Goal: Information Seeking & Learning: Learn about a topic

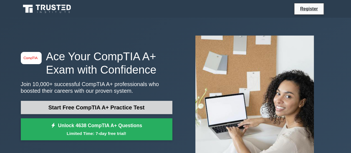
click at [92, 110] on link "Start Free CompTIA A+ Practice Test" at bounding box center [97, 107] width 152 height 13
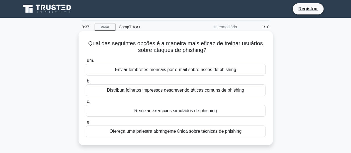
click at [133, 70] on font "Enviar lembretes mensais por e-mail sobre riscos de phishing" at bounding box center [175, 69] width 121 height 5
click at [86, 62] on input "um. Enviar lembretes mensais por e-mail sobre riscos de phishing" at bounding box center [86, 61] width 0 height 4
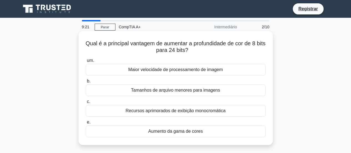
click at [159, 135] on div "Aumento da gama de cores" at bounding box center [176, 131] width 180 height 12
click at [86, 124] on input "e. Aumento da gama de cores" at bounding box center [86, 122] width 0 height 4
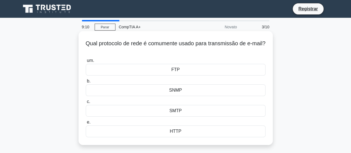
click at [179, 109] on font "SMTP" at bounding box center [175, 110] width 12 height 5
click at [86, 104] on input "c. SMTP" at bounding box center [86, 102] width 0 height 4
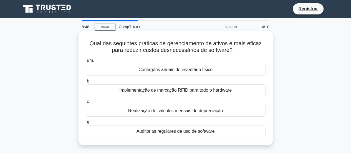
click at [177, 88] on font "Implementação de marcação RFID para todo o hardware" at bounding box center [175, 90] width 112 height 5
click at [86, 83] on input "b. Implementação de marcação RFID para todo o hardware" at bounding box center [86, 81] width 0 height 4
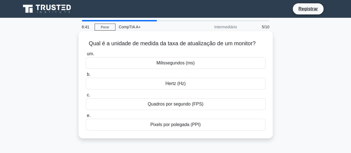
click at [174, 104] on font "Quadros por segundo (FPS)" at bounding box center [176, 104] width 56 height 5
click at [86, 97] on input "c. Quadros por segundo (FPS)" at bounding box center [86, 95] width 0 height 4
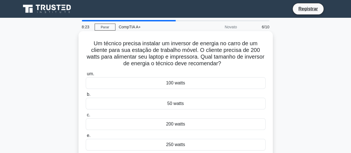
click at [171, 141] on font "250 watts" at bounding box center [175, 144] width 19 height 7
click at [86, 137] on input "e. 250 watts" at bounding box center [86, 136] width 0 height 4
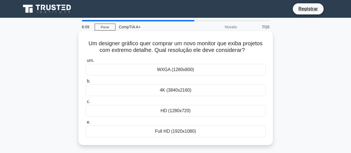
click at [176, 92] on font "4K (3840x2160)" at bounding box center [176, 90] width 32 height 5
click at [86, 83] on input "b. 4K (3840x2160)" at bounding box center [86, 81] width 0 height 4
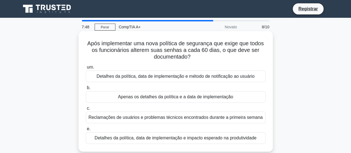
click at [176, 77] on font "Detalhes da política, data de implementação e método de notificação ao usuário" at bounding box center [176, 76] width 158 height 5
click at [86, 69] on input "um. Detalhes da política, data de implementação e método de notificação ao usuá…" at bounding box center [86, 67] width 0 height 4
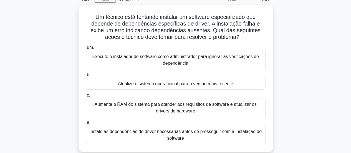
scroll to position [29, 0]
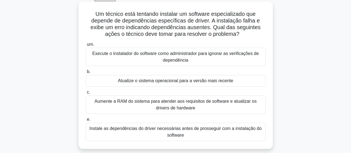
click at [207, 130] on font "Instale as dependências do driver necessárias antes de prosseguir com a instala…" at bounding box center [175, 131] width 172 height 11
click at [86, 121] on input "e. Instale as dependências do driver necessárias antes de prosseguir com a inst…" at bounding box center [86, 120] width 0 height 4
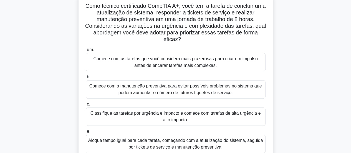
scroll to position [40, 0]
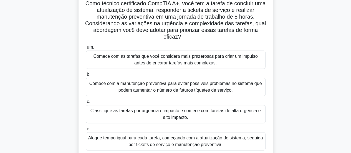
click at [189, 113] on font "Classifique as tarefas por urgência e impacto e comece com tarefas de alta urgê…" at bounding box center [175, 113] width 170 height 11
click at [86, 104] on input "c. Classifique as tarefas por urgência e impacto e comece com tarefas de alta u…" at bounding box center [86, 102] width 0 height 4
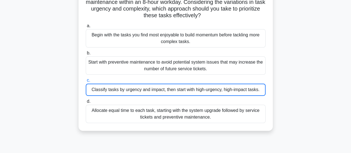
scroll to position [69, 0]
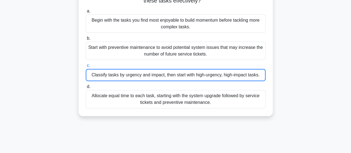
click at [198, 76] on div "Classify tasks by urgency and impact, then start with high-urgency, high-impact…" at bounding box center [176, 75] width 180 height 12
click at [86, 67] on input "c. Classify tasks by urgency and impact, then start with high-urgency, high-imp…" at bounding box center [86, 66] width 0 height 4
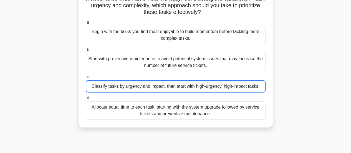
scroll to position [0, 0]
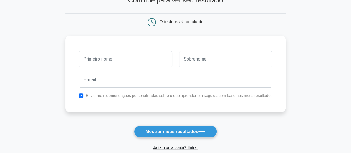
scroll to position [43, 0]
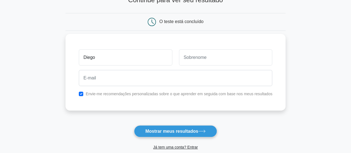
type input "Diego"
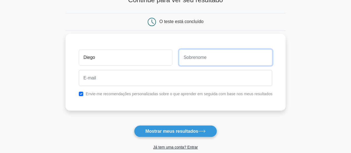
click at [205, 62] on input "text" at bounding box center [226, 57] width 94 height 16
type input "Diego"
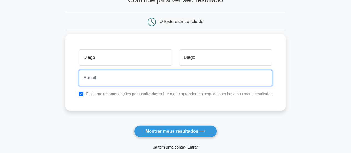
click at [186, 79] on input "email" at bounding box center [176, 78] width 194 height 16
type input "[EMAIL_ADDRESS][DOMAIN_NAME]"
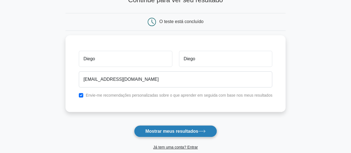
click at [172, 129] on font "Mostrar meus resultados" at bounding box center [171, 131] width 53 height 5
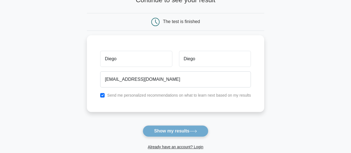
click at [199, 132] on form "Wait, there is more! Continue to see your result The test is finished [PERSON_N…" at bounding box center [175, 74] width 177 height 173
click at [181, 130] on form "Wait, there is more! Continue to see your result The test is finished [PERSON_N…" at bounding box center [175, 74] width 177 height 173
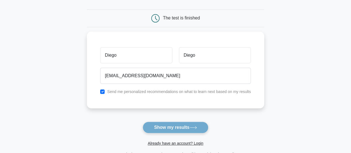
scroll to position [56, 0]
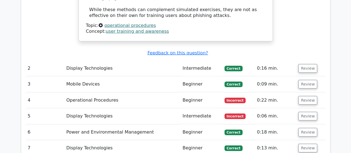
scroll to position [770, 0]
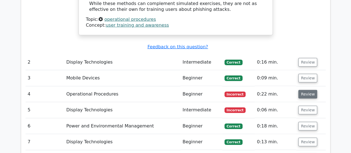
click at [311, 90] on button "Review" at bounding box center [307, 94] width 19 height 9
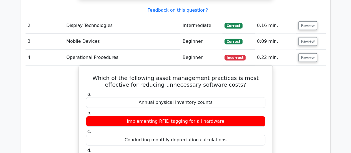
scroll to position [798, 0]
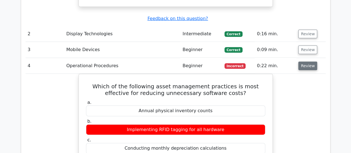
click at [311, 62] on button "Review" at bounding box center [307, 66] width 19 height 9
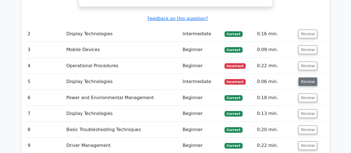
click at [306, 77] on button "Review" at bounding box center [307, 81] width 19 height 9
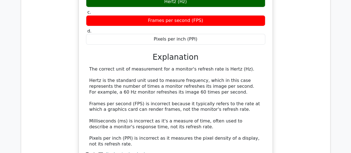
scroll to position [931, 0]
